Goal: Task Accomplishment & Management: Use online tool/utility

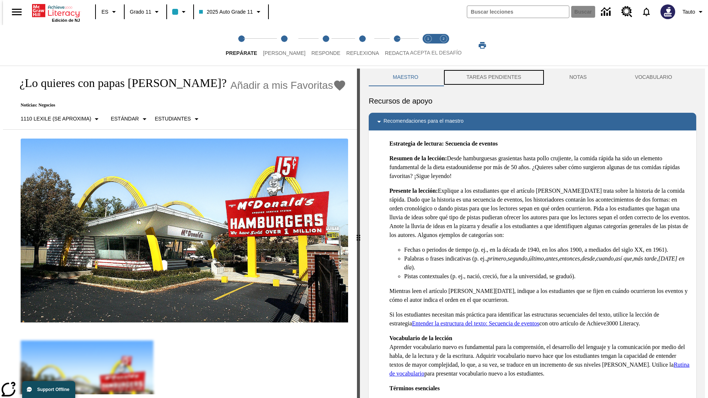
click at [493, 77] on button "TAREAS PENDIENTES" at bounding box center [493, 78] width 103 height 18
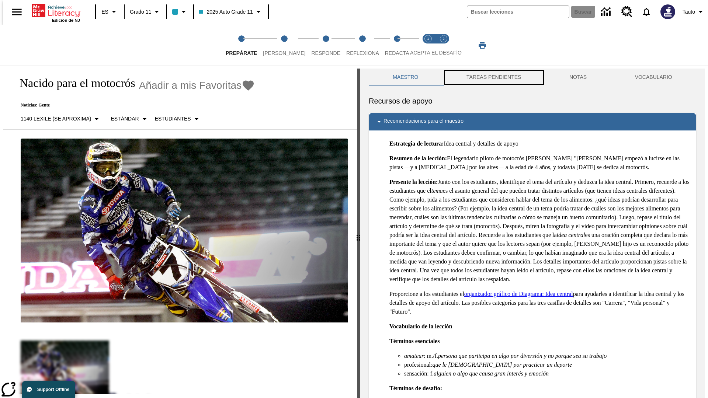
click at [493, 77] on button "TAREAS PENDIENTES" at bounding box center [493, 78] width 103 height 18
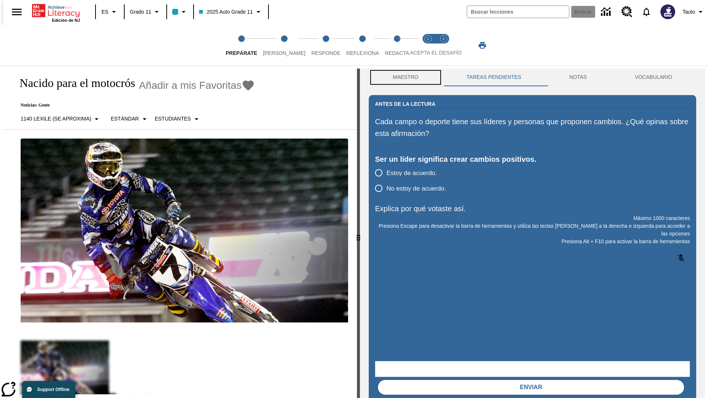
scroll to position [0, 0]
